Goal: Transaction & Acquisition: Purchase product/service

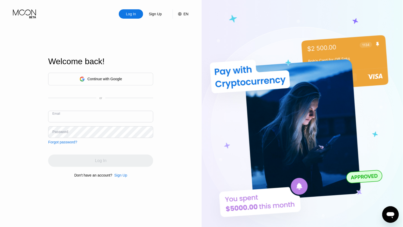
paste input "[EMAIL_ADDRESS][DOMAIN_NAME]"
type input "[EMAIL_ADDRESS][DOMAIN_NAME]"
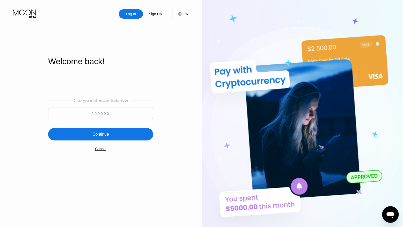
click at [113, 113] on input at bounding box center [100, 114] width 105 height 12
paste input "675843"
type input "675843"
click at [112, 136] on div "Continue" at bounding box center [100, 134] width 105 height 12
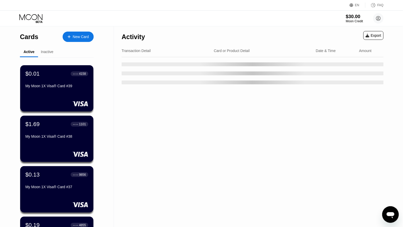
click at [348, 19] on div "Moon Credit" at bounding box center [354, 21] width 17 height 4
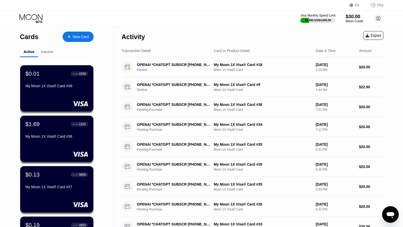
click at [354, 23] on div "Moon Credit" at bounding box center [354, 21] width 17 height 4
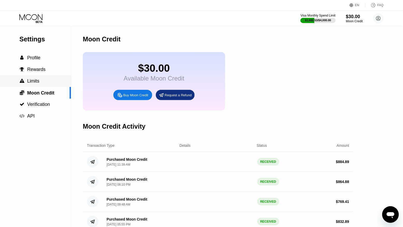
click at [35, 80] on span "Limits" at bounding box center [33, 80] width 12 height 5
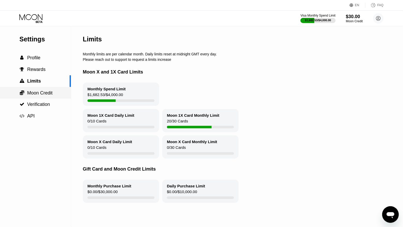
click at [36, 92] on span "Moon Credit" at bounding box center [39, 92] width 25 height 5
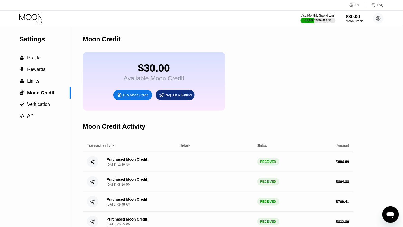
click at [127, 93] on div "Buy Moon Credit" at bounding box center [135, 95] width 25 height 4
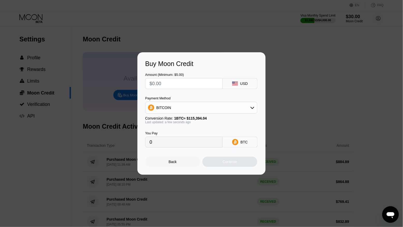
click at [168, 87] on input "text" at bounding box center [184, 83] width 69 height 10
type input "$8"
type input "0.00006933"
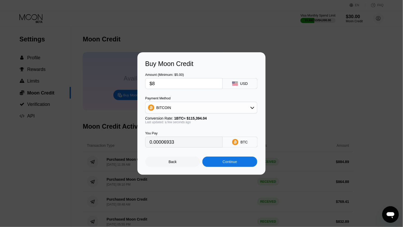
type input "$85"
type input "0.00073661"
type input "$854"
type input "0.00740073"
type input "$854.8"
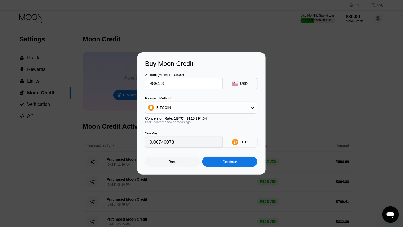
type input "0.00740767"
type input "$854.89"
type input "0.00740845"
type input "$854.89"
click at [178, 105] on div "BITCOIN" at bounding box center [202, 108] width 112 height 10
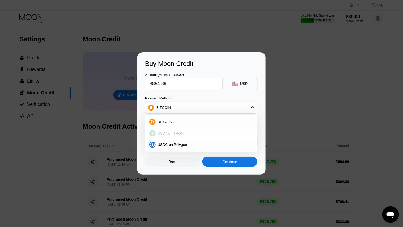
click at [175, 134] on span "USDT on TRON" at bounding box center [171, 133] width 26 height 4
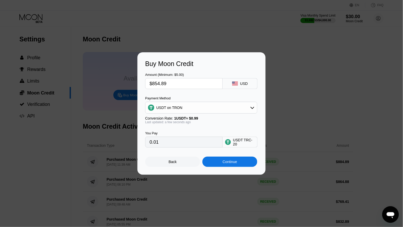
type input "863.53"
click at [222, 160] on div "Continue" at bounding box center [230, 162] width 55 height 10
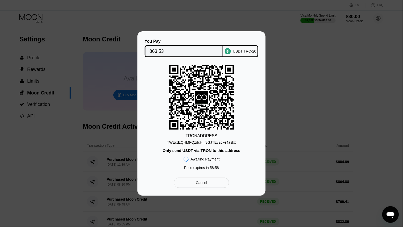
click at [158, 49] on input "863.53" at bounding box center [184, 51] width 69 height 10
click at [169, 144] on div "TWEcdzQHMFQzdcH...3GJTEy26ke4askx" at bounding box center [201, 142] width 69 height 4
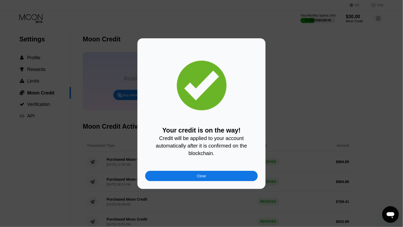
click at [159, 175] on div "Close" at bounding box center [201, 176] width 113 height 10
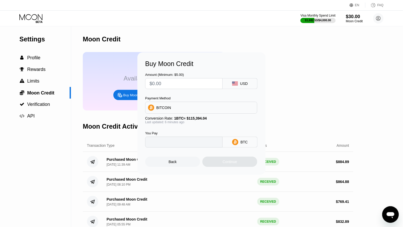
type input "0"
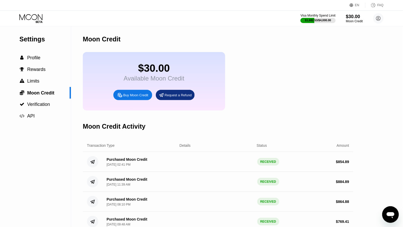
click at [31, 11] on div "Visa Monthly Spend Limit $1,682.53 / $4,000.00 $30.00 Moon Credit [EMAIL_ADDRES…" at bounding box center [201, 19] width 403 height 16
click at [33, 22] on icon at bounding box center [31, 18] width 24 height 9
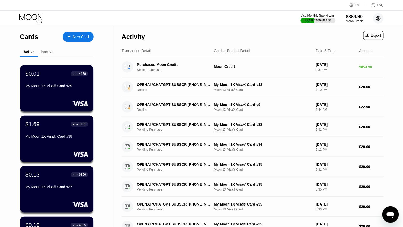
click at [376, 21] on circle at bounding box center [378, 18] width 10 height 10
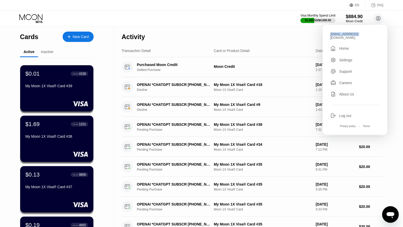
drag, startPoint x: 358, startPoint y: 34, endPoint x: 331, endPoint y: 35, distance: 26.9
click at [331, 35] on div "[EMAIL_ADDRESS][DOMAIN_NAME]" at bounding box center [355, 35] width 49 height 7
copy div "[EMAIL_ADDRESS][DOMAIN_NAME]"
click at [75, 40] on div "New Card" at bounding box center [78, 37] width 31 height 10
